Goal: Information Seeking & Learning: Check status

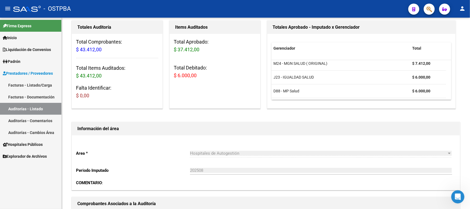
scroll to position [69, 0]
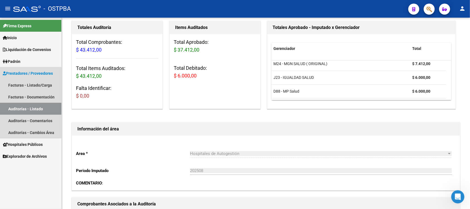
click at [27, 107] on link "Auditorías - Listado" at bounding box center [30, 109] width 61 height 12
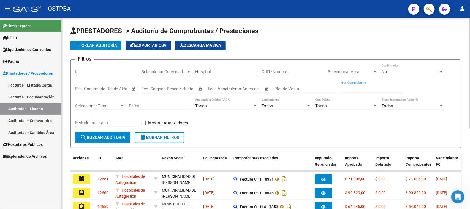
click at [370, 86] on input "Nro. Comprobante" at bounding box center [372, 88] width 62 height 5
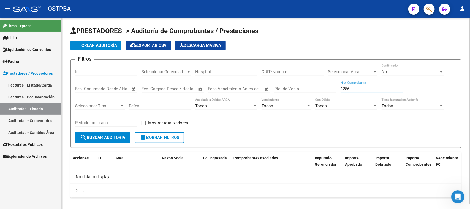
click at [385, 73] on span "No" at bounding box center [385, 71] width 6 height 5
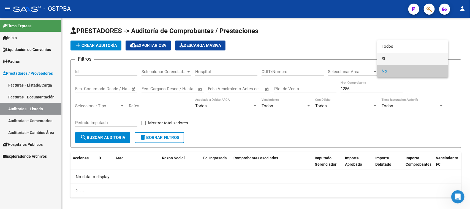
click at [382, 59] on span "Si" at bounding box center [413, 59] width 62 height 12
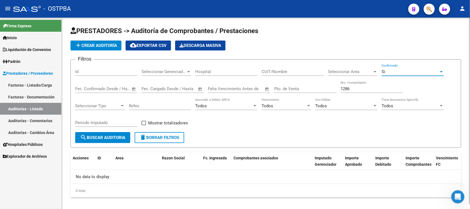
click at [123, 135] on span "search Buscar Auditoria" at bounding box center [102, 137] width 45 height 5
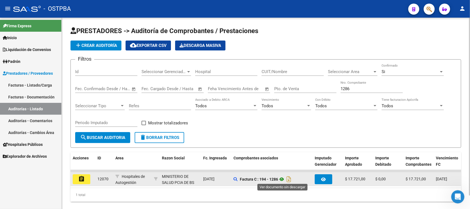
click at [283, 178] on icon at bounding box center [281, 179] width 7 height 7
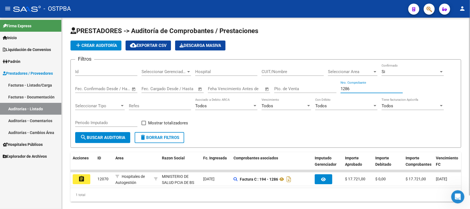
drag, startPoint x: 354, startPoint y: 88, endPoint x: 337, endPoint y: 86, distance: 17.6
click at [337, 86] on div "Filtros Id Seleccionar Gerenciador Seleccionar Gerenciador Hospital CUIT/Nombre…" at bounding box center [265, 98] width 381 height 68
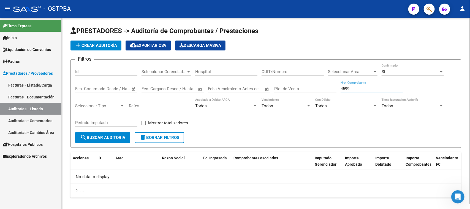
drag, startPoint x: 352, startPoint y: 88, endPoint x: 341, endPoint y: 87, distance: 11.6
click at [341, 87] on input "4599" at bounding box center [372, 88] width 62 height 5
type input "4599"
click at [93, 72] on input "Id" at bounding box center [106, 71] width 62 height 5
type input "12153"
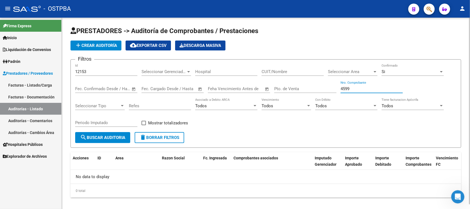
drag, startPoint x: 354, startPoint y: 88, endPoint x: 338, endPoint y: 87, distance: 16.8
click at [338, 87] on div "Filtros 12153 Id Seleccionar Gerenciador Seleccionar Gerenciador Hospital CUIT/…" at bounding box center [265, 98] width 381 height 68
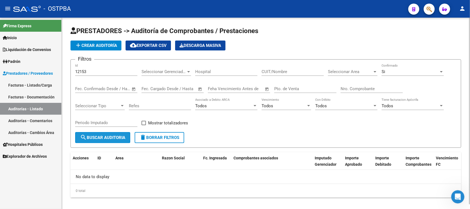
click at [120, 135] on span "search Buscar Auditoria" at bounding box center [102, 137] width 45 height 5
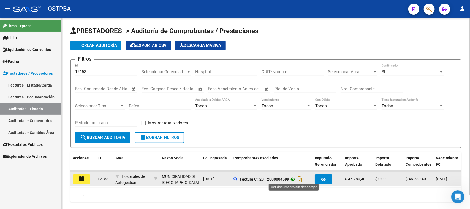
click at [293, 177] on icon at bounding box center [292, 179] width 7 height 7
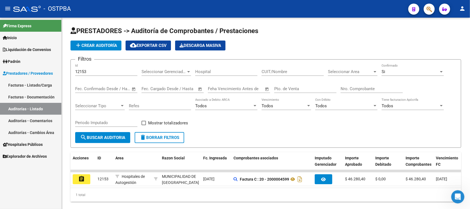
click at [42, 83] on link "Facturas - Listado/Carga" at bounding box center [30, 85] width 61 height 12
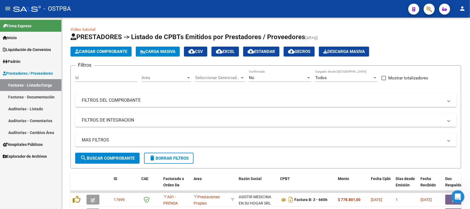
click at [13, 59] on span "Padrón" at bounding box center [12, 61] width 18 height 6
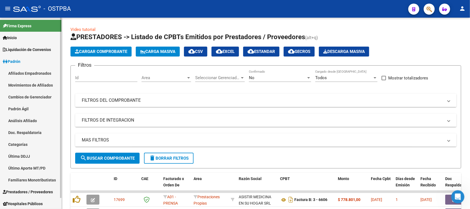
click at [28, 107] on link "Padrón Ágil" at bounding box center [30, 109] width 61 height 12
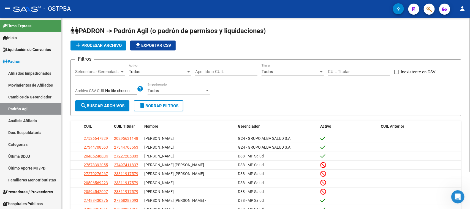
click at [211, 67] on div "Apellido o CUIL" at bounding box center [226, 70] width 62 height 12
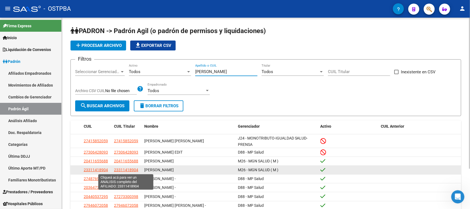
type input "[PERSON_NAME]"
click at [138, 169] on span "23311418904" at bounding box center [126, 169] width 24 height 4
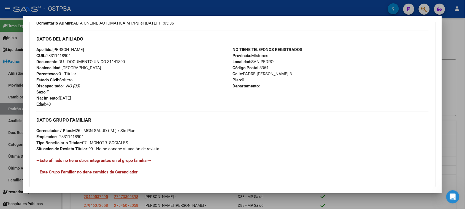
scroll to position [151, 0]
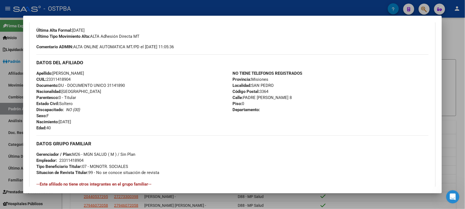
click at [14, 162] on div at bounding box center [232, 104] width 465 height 209
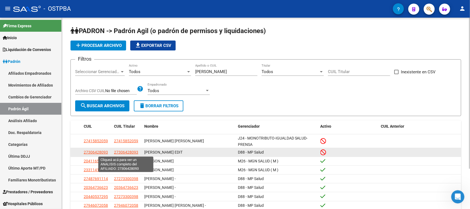
click at [127, 153] on span "27306428093" at bounding box center [126, 152] width 24 height 4
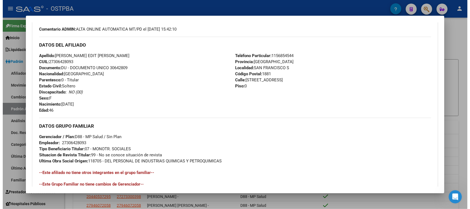
scroll to position [272, 0]
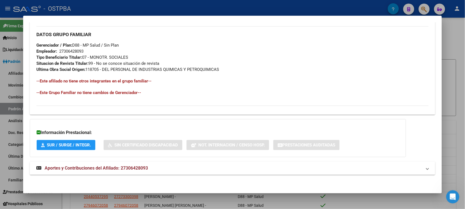
click at [3, 159] on div at bounding box center [232, 104] width 465 height 209
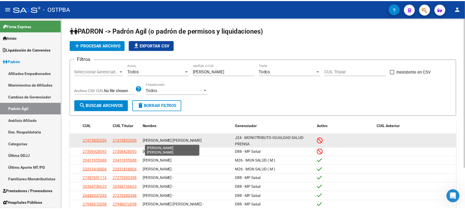
scroll to position [34, 0]
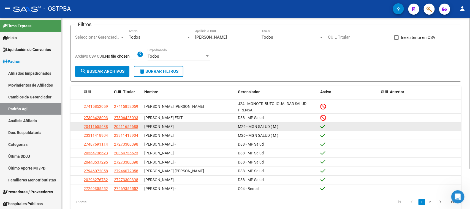
click at [232, 125] on div "[PERSON_NAME]" at bounding box center [188, 126] width 89 height 6
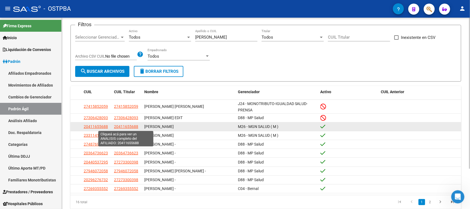
click at [133, 124] on span "20411655688" at bounding box center [126, 126] width 24 height 4
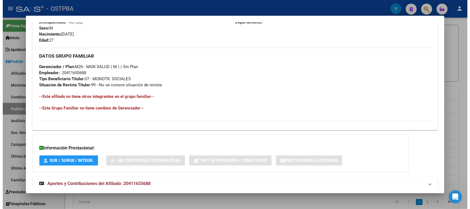
scroll to position [254, 0]
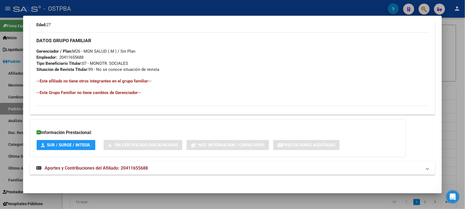
click at [3, 127] on div at bounding box center [232, 104] width 465 height 209
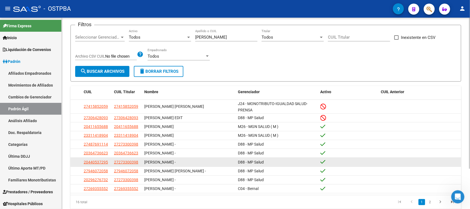
scroll to position [51, 0]
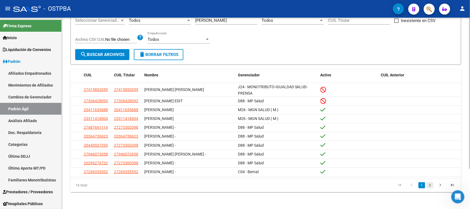
click at [427, 182] on link "2" at bounding box center [430, 185] width 7 height 6
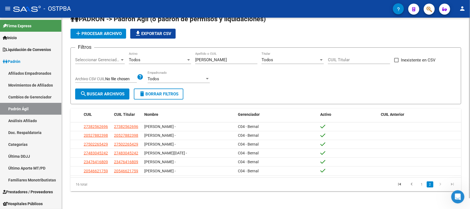
scroll to position [11, 0]
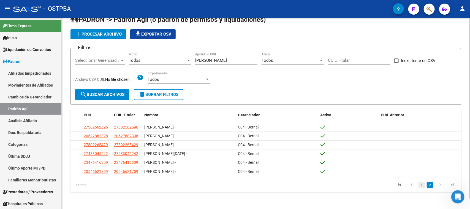
click at [422, 184] on link "1" at bounding box center [422, 185] width 7 height 6
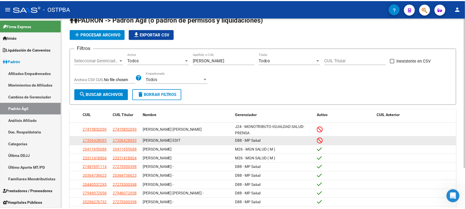
scroll to position [46, 0]
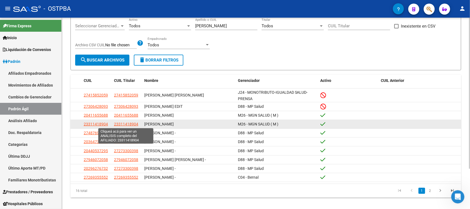
click at [132, 124] on span "23311418904" at bounding box center [126, 124] width 24 height 4
type textarea "23311418904"
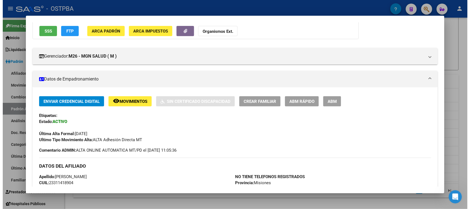
scroll to position [0, 0]
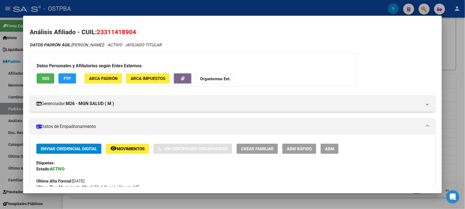
click at [4, 118] on div at bounding box center [232, 104] width 465 height 209
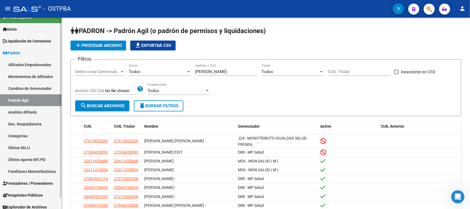
scroll to position [12, 0]
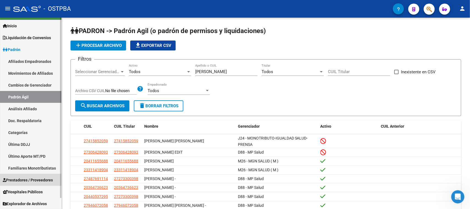
click at [24, 177] on span "Prestadores / Proveedores" at bounding box center [28, 180] width 50 height 6
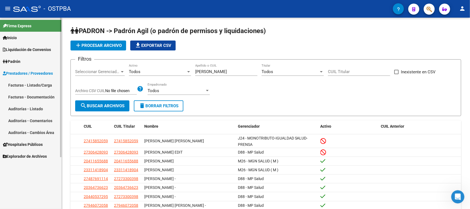
scroll to position [0, 0]
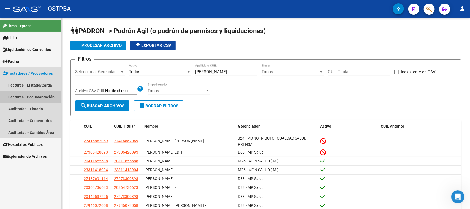
click at [26, 96] on link "Facturas - Documentación" at bounding box center [30, 97] width 61 height 12
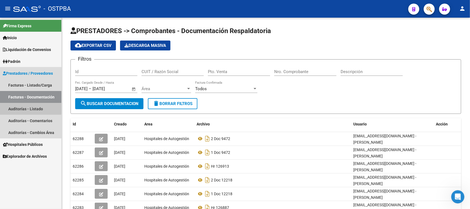
click at [31, 107] on link "Auditorías - Listado" at bounding box center [30, 109] width 61 height 12
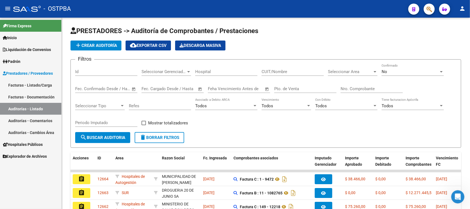
click at [32, 82] on link "Facturas - Listado/Carga" at bounding box center [30, 85] width 61 height 12
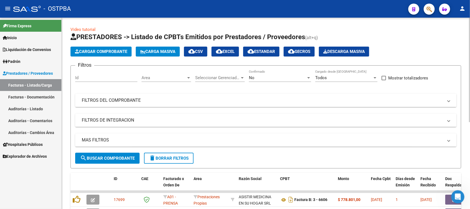
click at [159, 76] on span "Area" at bounding box center [164, 77] width 45 height 5
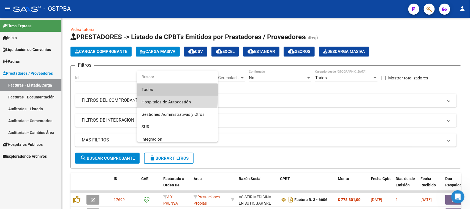
click at [159, 99] on span "Hospitales de Autogestión" at bounding box center [178, 102] width 72 height 12
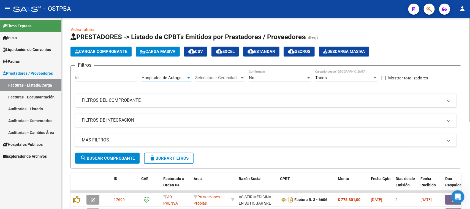
click at [236, 78] on span "Seleccionar Gerenciador" at bounding box center [217, 77] width 45 height 5
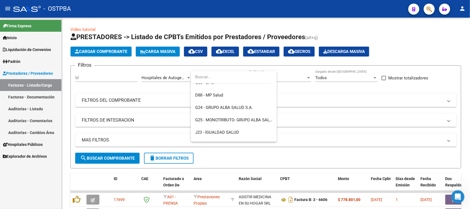
scroll to position [103, 0]
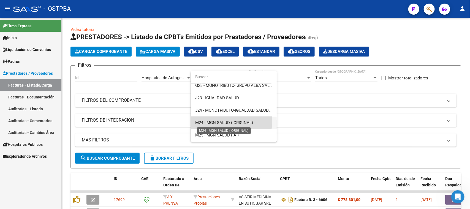
click at [214, 122] on span "M24 - MGN SALUD ( ORIGINAL)" at bounding box center [224, 122] width 58 height 5
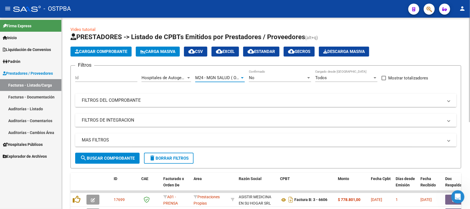
click at [277, 76] on div "No" at bounding box center [277, 77] width 57 height 5
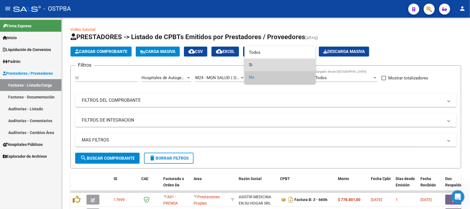
click at [250, 65] on span "Si" at bounding box center [280, 65] width 62 height 12
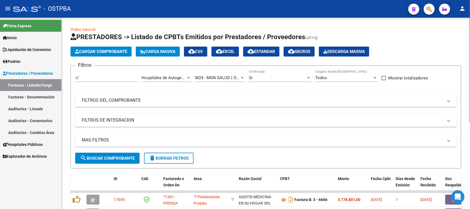
click at [119, 138] on mat-panel-title "MAS FILTROS" at bounding box center [263, 140] width 362 height 6
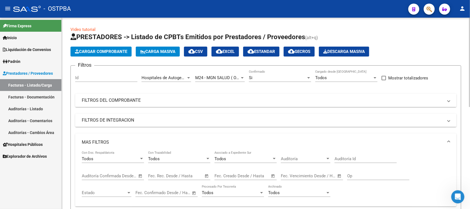
click at [140, 175] on span "Open calendar" at bounding box center [140, 175] width 13 height 13
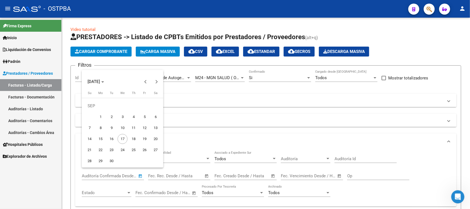
click at [100, 113] on span "1" at bounding box center [101, 117] width 10 height 10
type input "[DATE]"
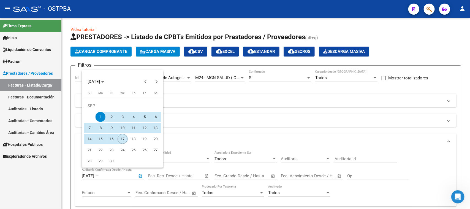
click at [123, 137] on span "17" at bounding box center [123, 139] width 10 height 10
type input "[DATE]"
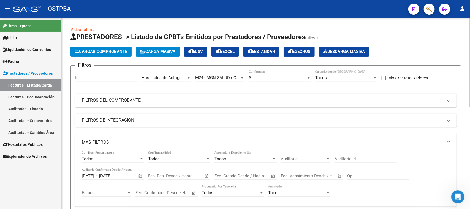
click at [140, 175] on span "Open calendar" at bounding box center [140, 175] width 13 height 13
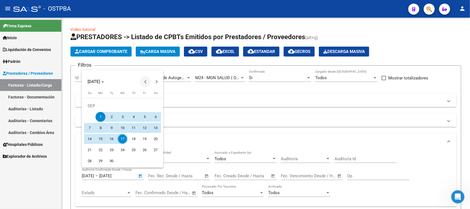
click at [144, 81] on span "Previous month" at bounding box center [145, 81] width 11 height 11
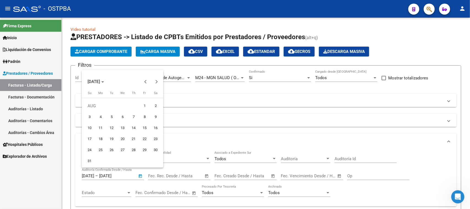
click at [142, 104] on span "1" at bounding box center [145, 106] width 10 height 10
type input "[DATE]"
click at [155, 81] on button "Next month" at bounding box center [156, 81] width 11 height 11
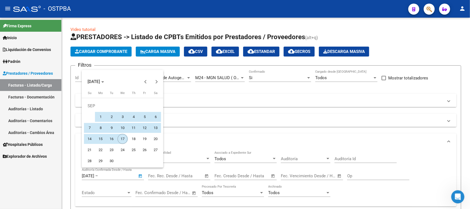
click at [121, 138] on span "17" at bounding box center [123, 139] width 10 height 10
type input "[DATE]"
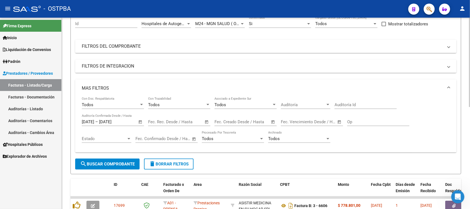
scroll to position [69, 0]
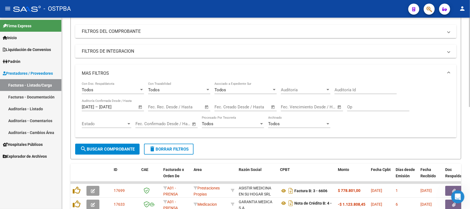
click at [130, 146] on span "search Buscar Comprobante" at bounding box center [107, 148] width 55 height 5
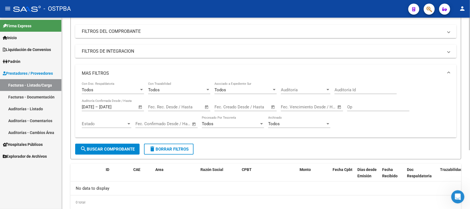
scroll to position [0, 0]
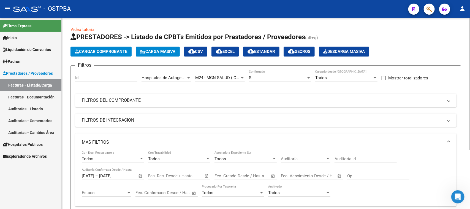
click at [175, 73] on div "Hospitales de Autogestión Area" at bounding box center [167, 76] width 50 height 12
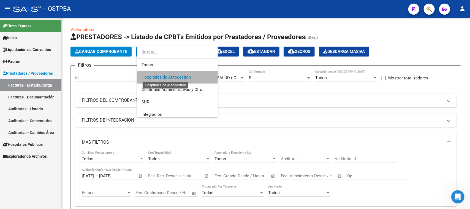
click at [176, 75] on span "Hospitales de Autogestión" at bounding box center [166, 77] width 49 height 5
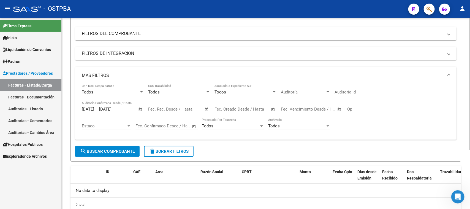
scroll to position [69, 0]
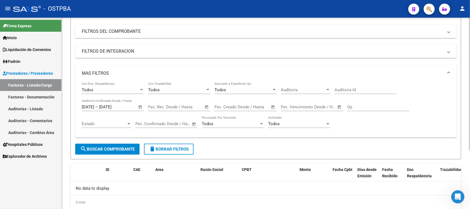
click at [140, 105] on span "Open calendar" at bounding box center [140, 106] width 13 height 13
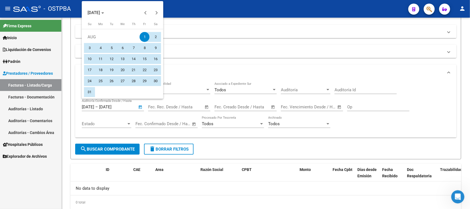
click at [134, 108] on div at bounding box center [235, 104] width 470 height 209
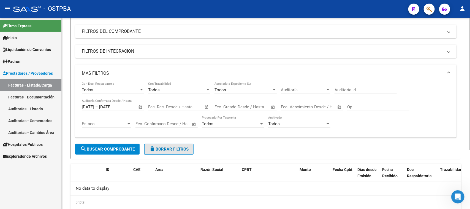
drag, startPoint x: 163, startPoint y: 149, endPoint x: 172, endPoint y: 121, distance: 29.6
click at [163, 149] on span "delete Borrar Filtros" at bounding box center [169, 148] width 40 height 5
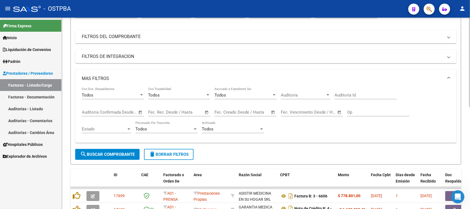
scroll to position [0, 0]
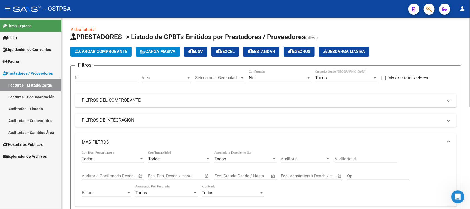
click at [189, 77] on div at bounding box center [188, 77] width 3 height 1
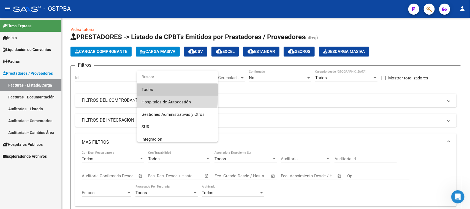
click at [161, 99] on span "Hospitales de Autogestión" at bounding box center [178, 102] width 72 height 12
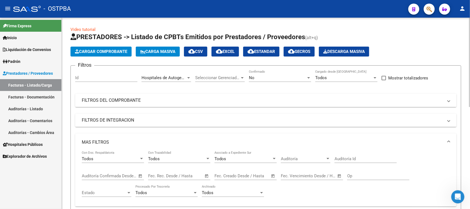
click at [222, 72] on div "Seleccionar Gerenciador Seleccionar Gerenciador" at bounding box center [220, 76] width 50 height 12
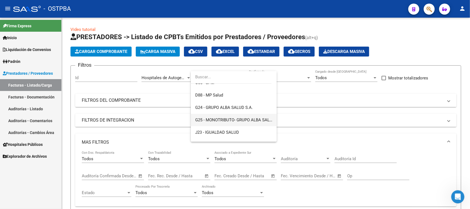
scroll to position [103, 0]
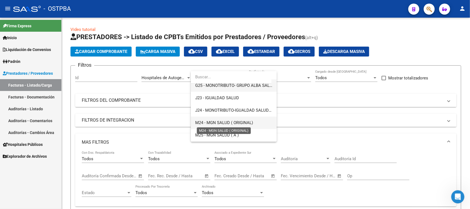
click at [211, 124] on span "M24 - MGN SALUD ( ORIGINAL)" at bounding box center [224, 122] width 58 height 5
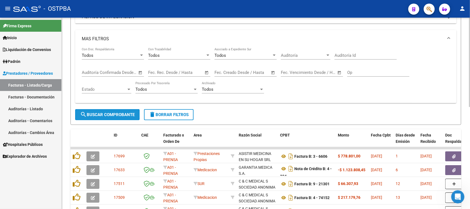
click at [129, 113] on span "search Buscar Comprobante" at bounding box center [107, 114] width 55 height 5
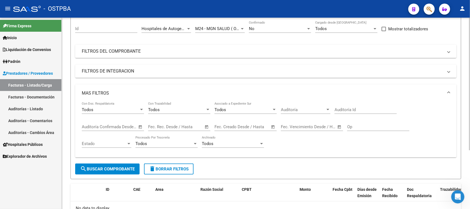
scroll to position [0, 0]
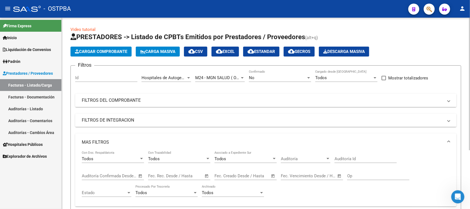
click at [284, 74] on div "No Confirmado" at bounding box center [280, 76] width 62 height 12
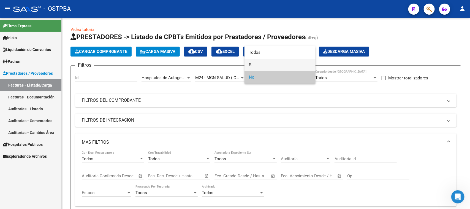
click at [252, 64] on span "Si" at bounding box center [280, 65] width 62 height 12
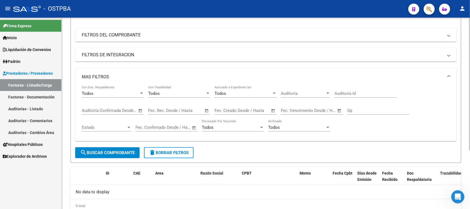
scroll to position [69, 0]
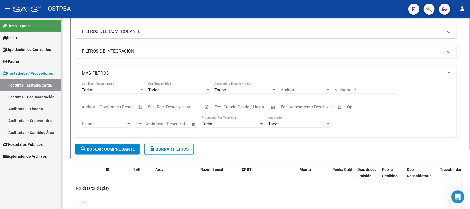
click at [123, 146] on span "search Buscar Comprobante" at bounding box center [107, 148] width 55 height 5
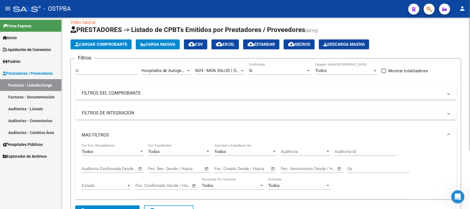
scroll to position [0, 0]
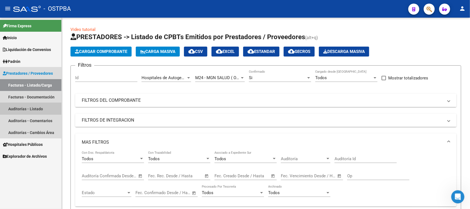
click at [38, 105] on link "Auditorías - Listado" at bounding box center [30, 109] width 61 height 12
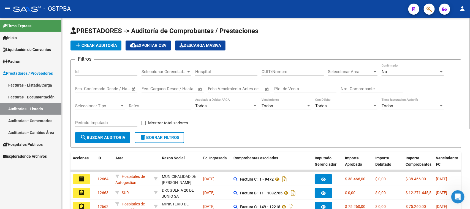
click at [166, 70] on span "Seleccionar Gerenciador" at bounding box center [164, 71] width 45 height 5
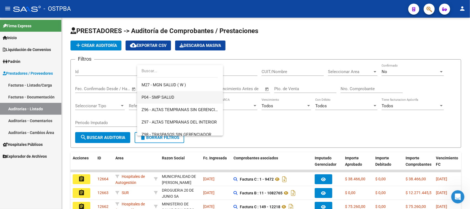
scroll to position [138, 0]
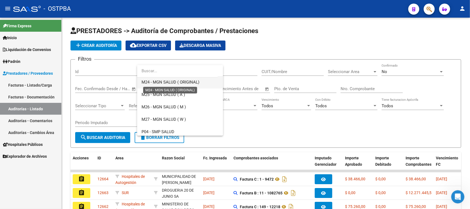
click at [167, 82] on span "M24 - MGN SALUD ( ORIGINAL)" at bounding box center [171, 82] width 58 height 5
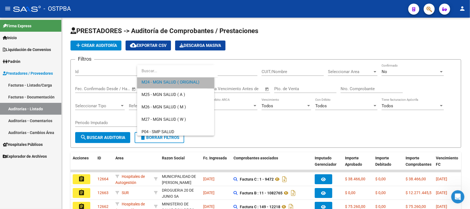
scroll to position [136, 0]
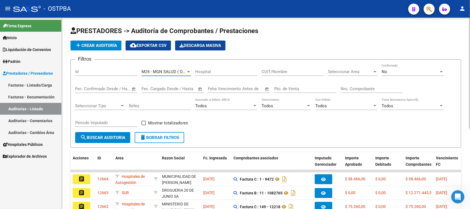
click at [361, 71] on span "Seleccionar Area" at bounding box center [350, 71] width 45 height 5
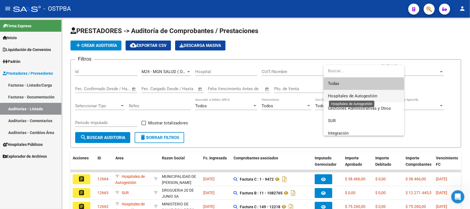
click at [336, 95] on span "Hospitales de Autogestión" at bounding box center [352, 95] width 49 height 5
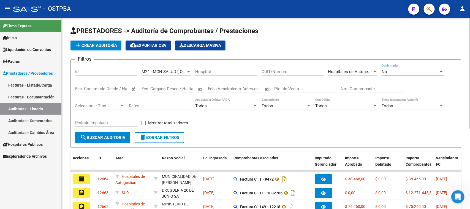
click at [402, 70] on div "No" at bounding box center [410, 71] width 57 height 5
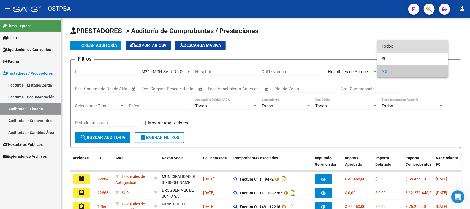
click at [387, 45] on span "Todos" at bounding box center [413, 46] width 62 height 12
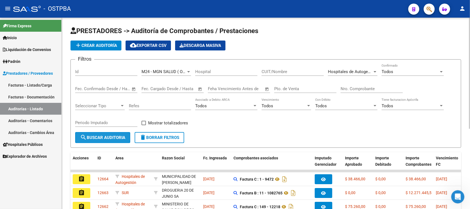
click at [118, 137] on span "search Buscar Auditoria" at bounding box center [102, 137] width 45 height 5
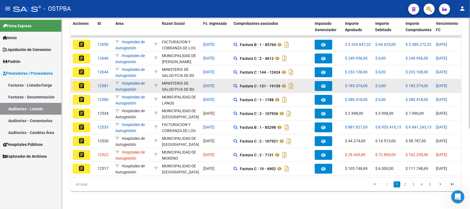
scroll to position [138, 0]
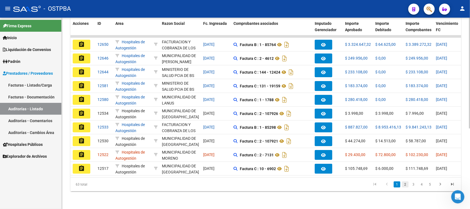
click at [406, 186] on link "2" at bounding box center [405, 184] width 7 height 6
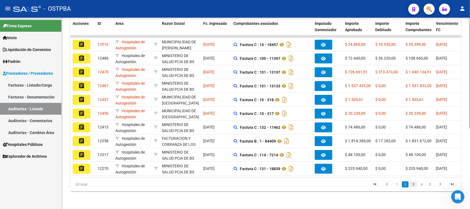
click at [412, 186] on link "3" at bounding box center [413, 184] width 7 height 6
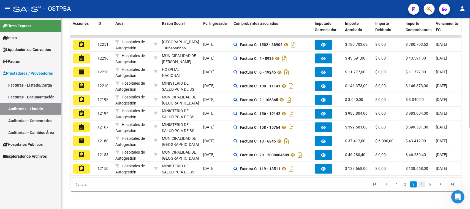
click at [421, 186] on link "4" at bounding box center [422, 184] width 7 height 6
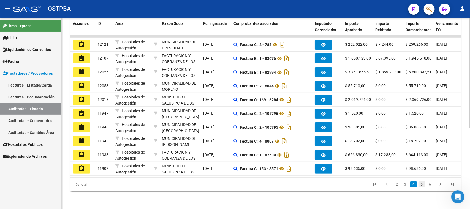
click at [423, 184] on link "5" at bounding box center [422, 184] width 7 height 6
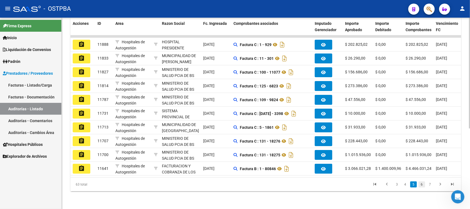
click at [423, 184] on link "6" at bounding box center [422, 184] width 7 height 6
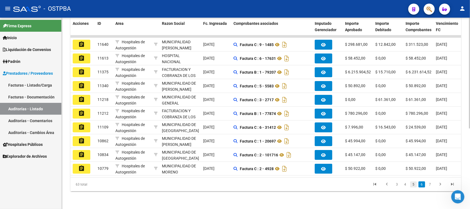
click at [413, 186] on link "5" at bounding box center [413, 184] width 7 height 6
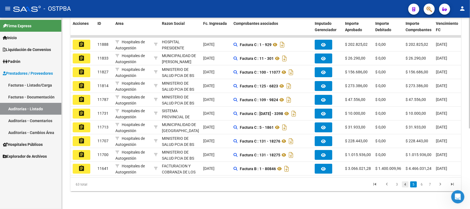
click at [406, 185] on link "4" at bounding box center [405, 184] width 7 height 6
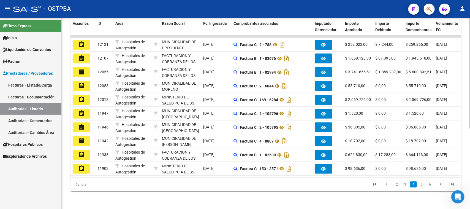
click at [394, 185] on link "2" at bounding box center [397, 184] width 7 height 6
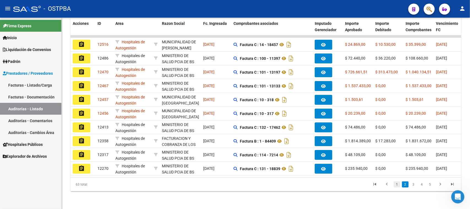
click at [397, 185] on link "1" at bounding box center [397, 184] width 7 height 6
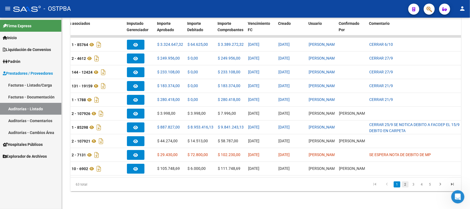
click at [405, 186] on link "2" at bounding box center [405, 184] width 7 height 6
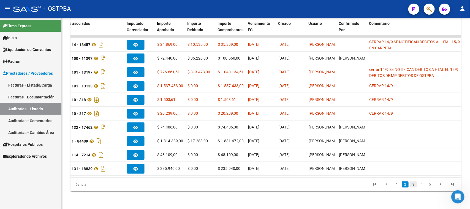
click at [412, 183] on link "3" at bounding box center [413, 184] width 7 height 6
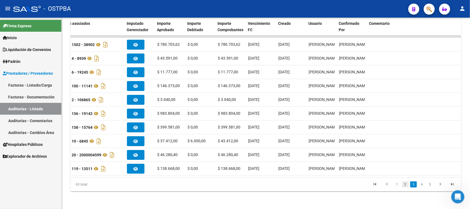
click at [404, 185] on link "2" at bounding box center [405, 184] width 7 height 6
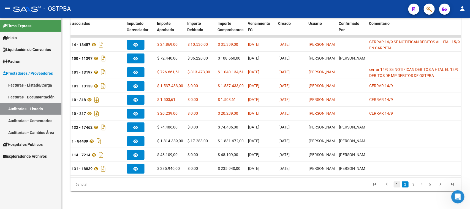
click at [396, 185] on link "1" at bounding box center [397, 184] width 7 height 6
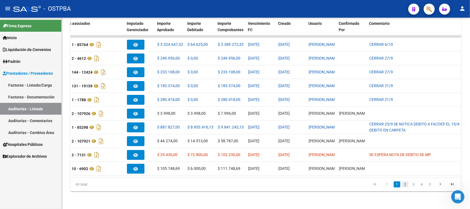
click at [405, 184] on link "2" at bounding box center [405, 184] width 7 height 6
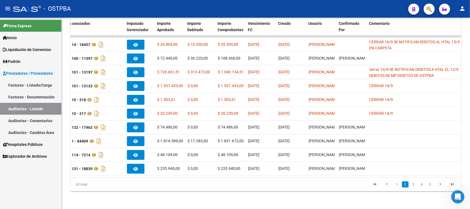
scroll to position [0, 0]
click at [414, 185] on link "3" at bounding box center [413, 184] width 7 height 6
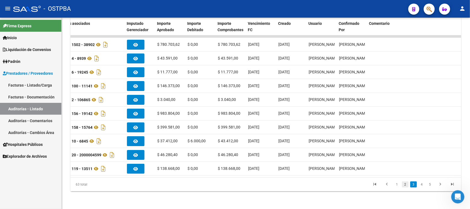
click at [406, 185] on link "2" at bounding box center [405, 184] width 7 height 6
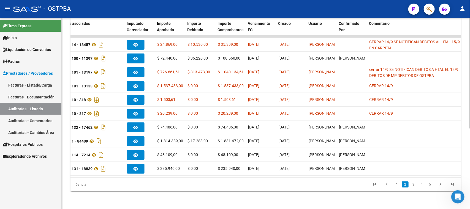
click at [396, 183] on link "1" at bounding box center [397, 184] width 7 height 6
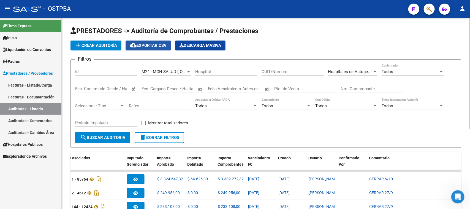
click at [157, 45] on span "cloud_download Exportar CSV" at bounding box center [148, 45] width 37 height 5
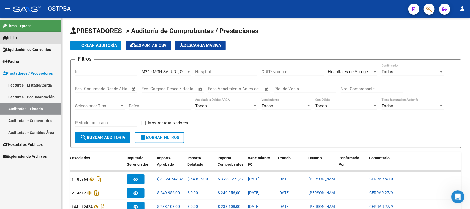
click at [22, 35] on link "Inicio" at bounding box center [30, 38] width 61 height 12
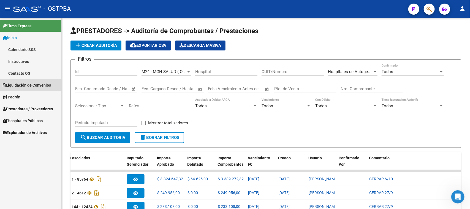
click at [31, 85] on span "Liquidación de Convenios" at bounding box center [27, 85] width 48 height 6
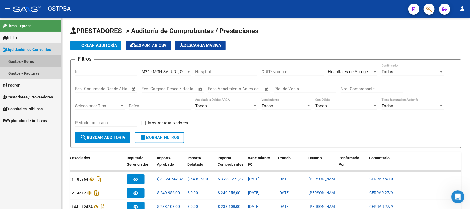
click at [28, 60] on link "Gastos - Items" at bounding box center [30, 61] width 61 height 12
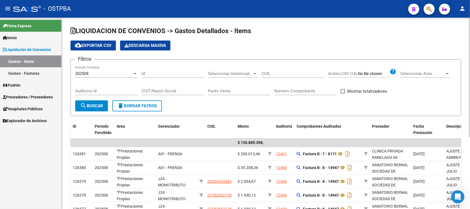
click at [220, 71] on span "Seleccionar Gerenciador" at bounding box center [230, 73] width 45 height 5
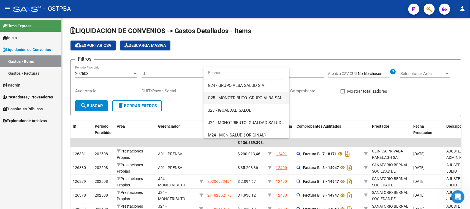
scroll to position [103, 0]
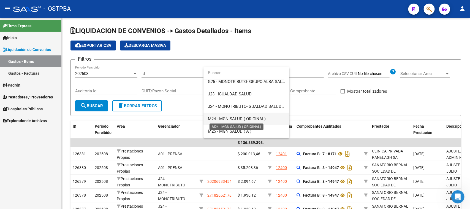
click at [222, 118] on span "M24 - MGN SALUD ( ORIGINAL)" at bounding box center [237, 118] width 58 height 5
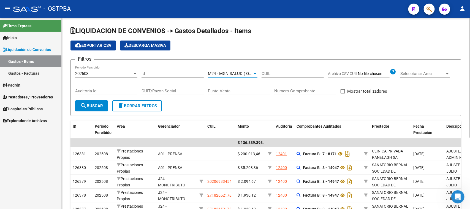
click at [423, 73] on span "Seleccionar Area" at bounding box center [422, 73] width 45 height 5
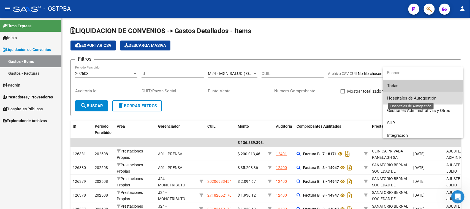
click at [396, 97] on span "Hospitales de Autogestión" at bounding box center [411, 98] width 49 height 5
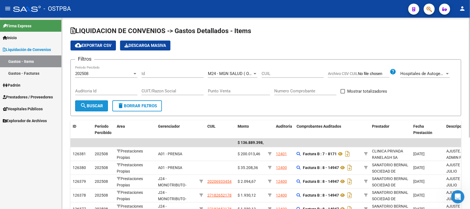
click at [88, 104] on span "search Buscar" at bounding box center [91, 105] width 23 height 5
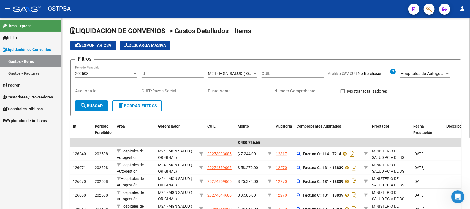
click at [109, 44] on span "cloud_download Exportar CSV" at bounding box center [93, 45] width 37 height 5
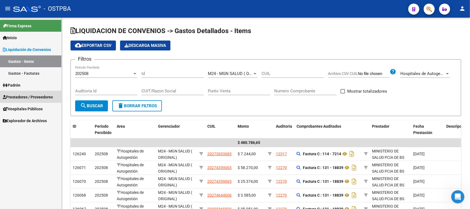
drag, startPoint x: 30, startPoint y: 97, endPoint x: 28, endPoint y: 110, distance: 13.7
click at [29, 97] on span "Prestadores / Proveedores" at bounding box center [28, 97] width 50 height 6
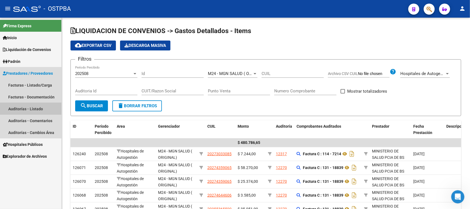
click at [31, 107] on link "Auditorías - Listado" at bounding box center [30, 109] width 61 height 12
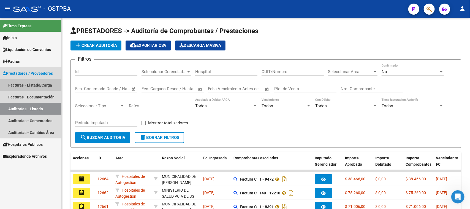
click at [48, 84] on link "Facturas - Listado/Carga" at bounding box center [30, 85] width 61 height 12
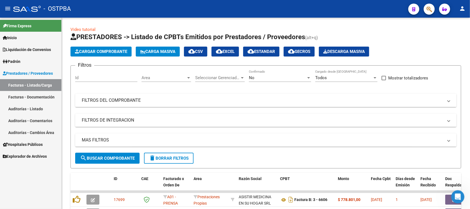
click at [33, 109] on link "Auditorías - Listado" at bounding box center [30, 109] width 61 height 12
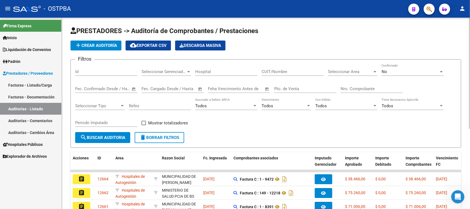
click at [88, 72] on input "Id" at bounding box center [106, 71] width 62 height 5
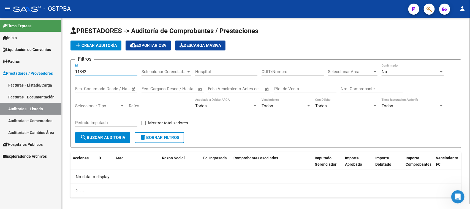
type input "11842"
click at [398, 72] on div "No" at bounding box center [410, 71] width 57 height 5
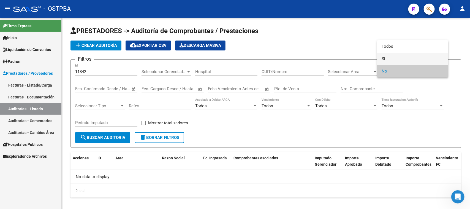
click at [382, 57] on span "Si" at bounding box center [413, 59] width 62 height 12
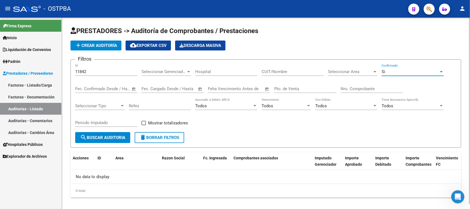
click at [116, 135] on span "search Buscar Auditoria" at bounding box center [102, 137] width 45 height 5
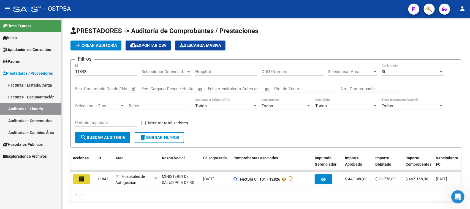
click at [86, 178] on button "assignment" at bounding box center [82, 179] width 18 height 10
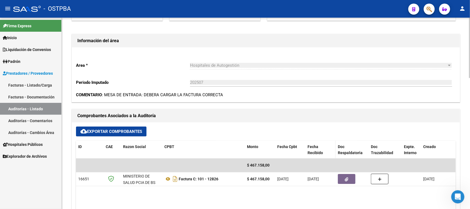
scroll to position [172, 0]
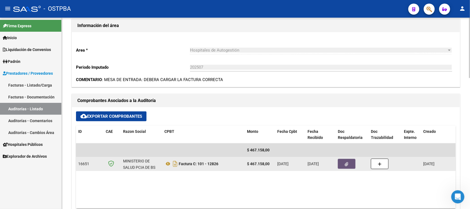
click at [352, 163] on button "button" at bounding box center [347, 164] width 18 height 10
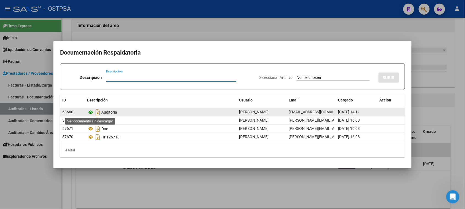
click at [91, 111] on icon at bounding box center [90, 112] width 7 height 7
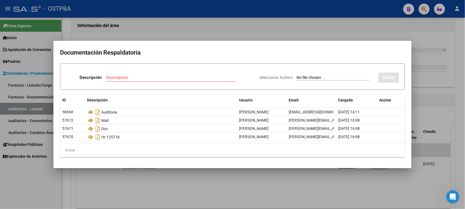
click at [43, 196] on div at bounding box center [232, 104] width 465 height 209
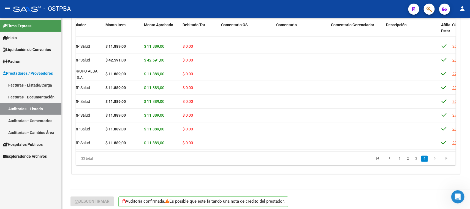
scroll to position [346, 33]
